Goal: Information Seeking & Learning: Learn about a topic

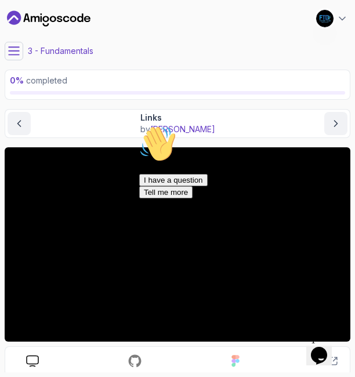
click at [139, 125] on icon "Chat attention grabber" at bounding box center [139, 125] width 0 height 0
click at [127, 215] on div at bounding box center [178, 245] width 346 height 195
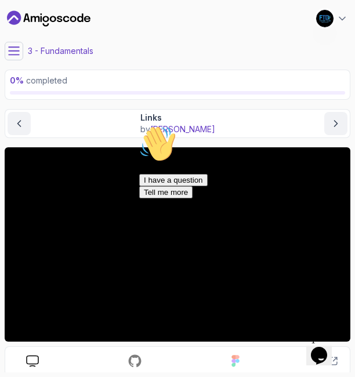
click at [127, 215] on div at bounding box center [178, 245] width 346 height 195
click at [139, 125] on icon "Chat attention grabber" at bounding box center [139, 125] width 0 height 0
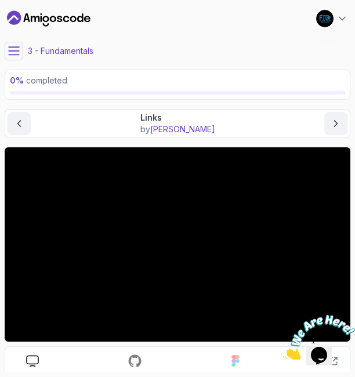
click at [329, 207] on div at bounding box center [178, 245] width 346 height 195
click at [190, 272] on div at bounding box center [178, 245] width 346 height 195
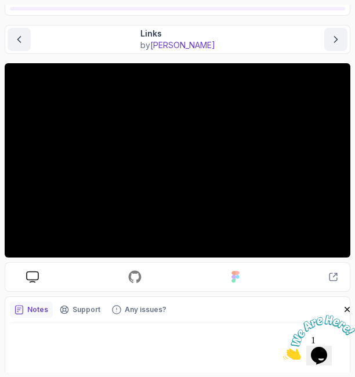
scroll to position [98, 0]
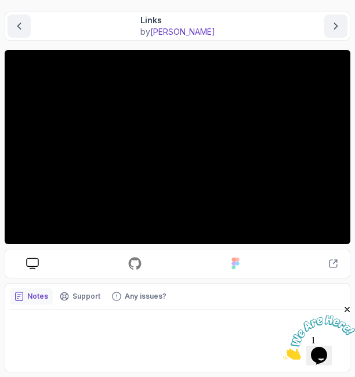
click at [177, 148] on div at bounding box center [178, 147] width 346 height 195
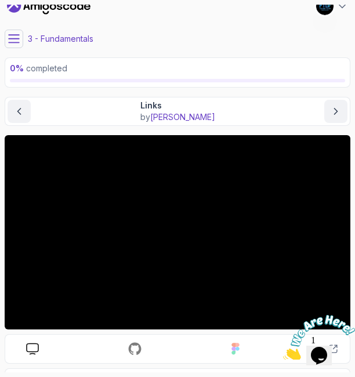
scroll to position [6, 0]
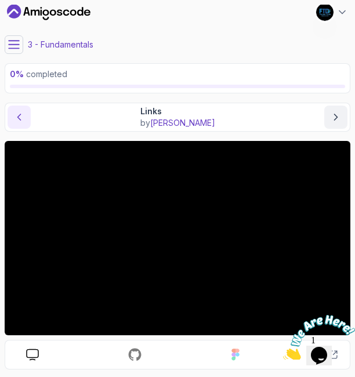
click at [28, 111] on button "previous content" at bounding box center [19, 117] width 23 height 23
